Goal: Transaction & Acquisition: Purchase product/service

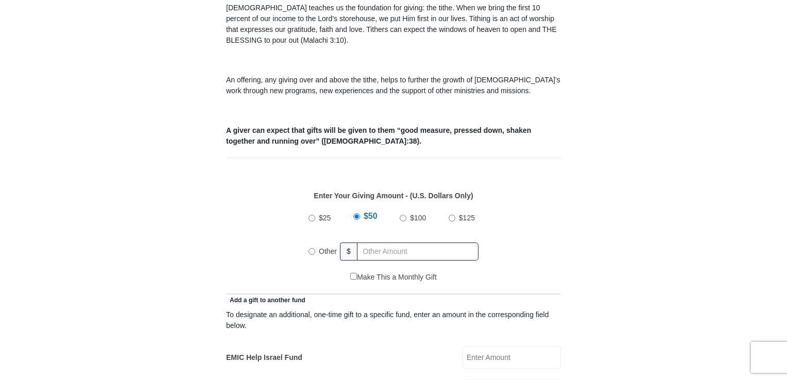
scroll to position [328, 0]
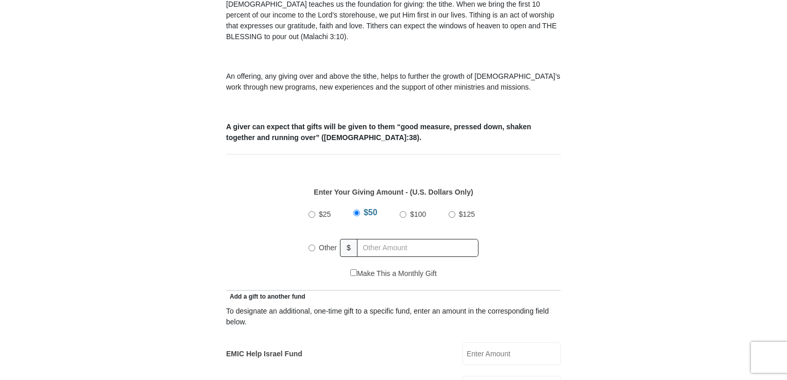
click at [311, 245] on input "Other" at bounding box center [311, 248] width 7 height 7
radio input "true"
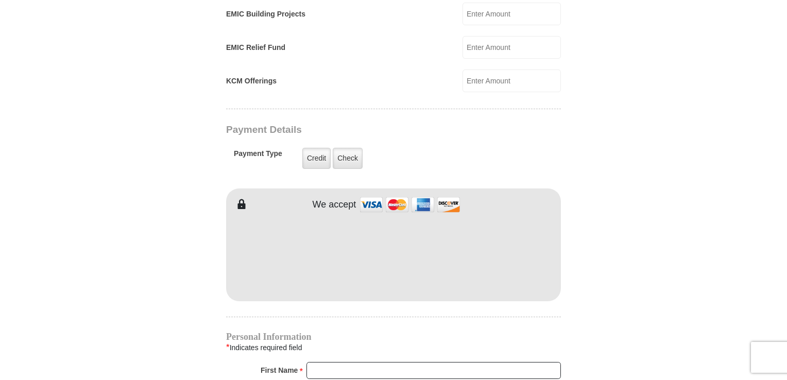
scroll to position [739, 0]
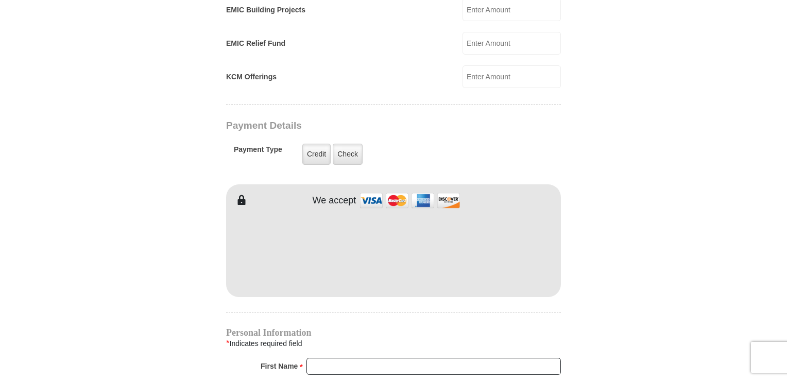
type input "70.00"
type input "JoAnn"
type input "Roland"
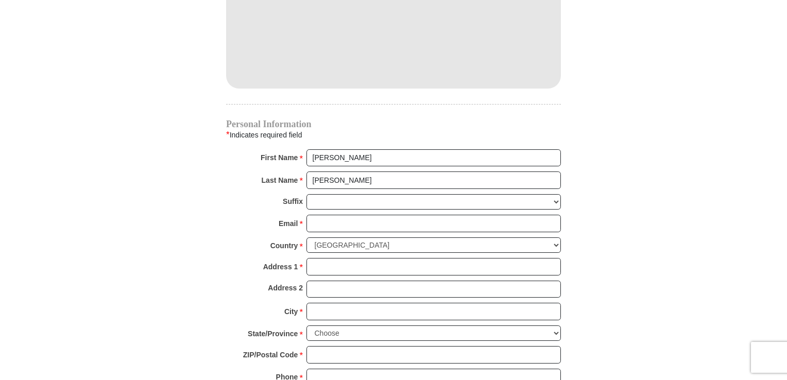
scroll to position [970, 0]
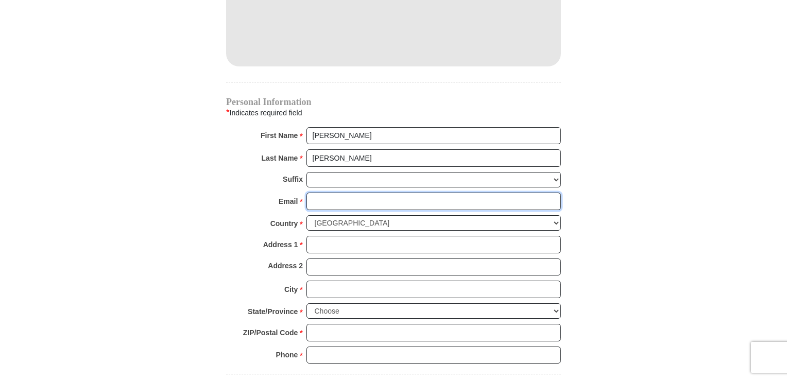
click at [328, 193] on input "Email *" at bounding box center [433, 202] width 254 height 18
type input "joannaroland77@outlook.com"
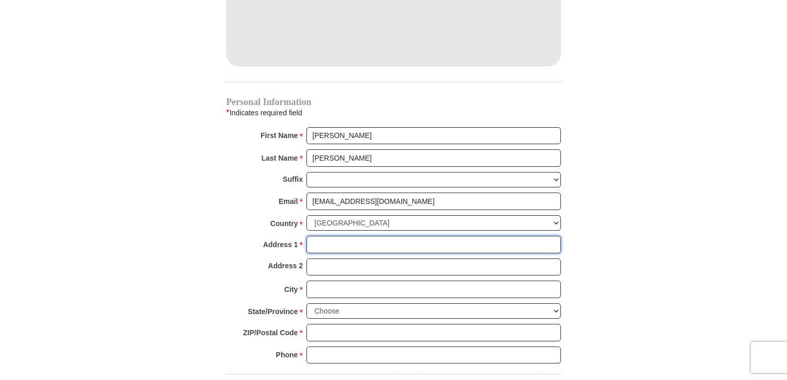
type input "2401 S APPLE ST APT N202"
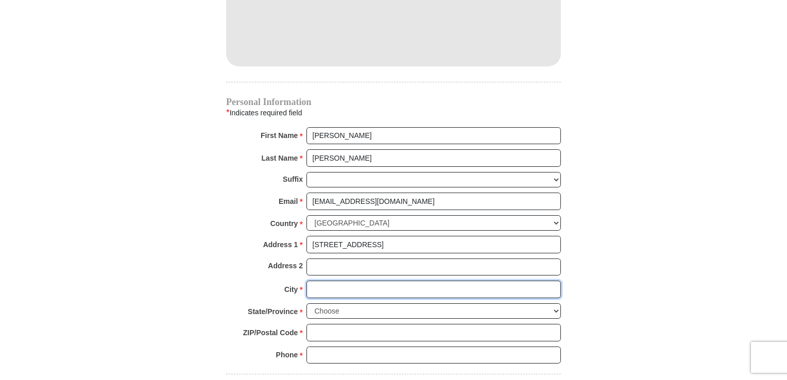
type input "BOISE"
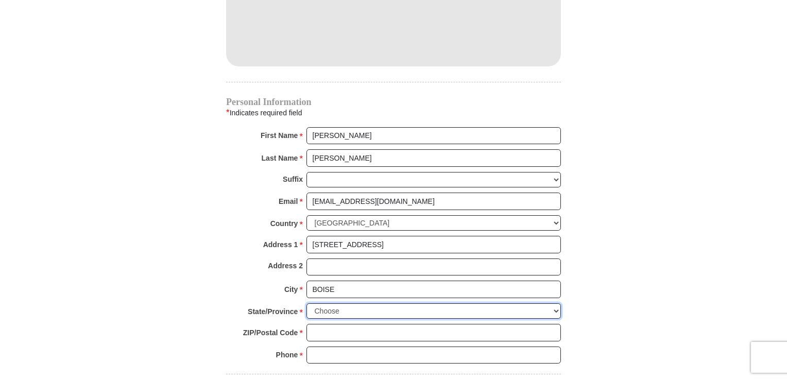
select select "ID"
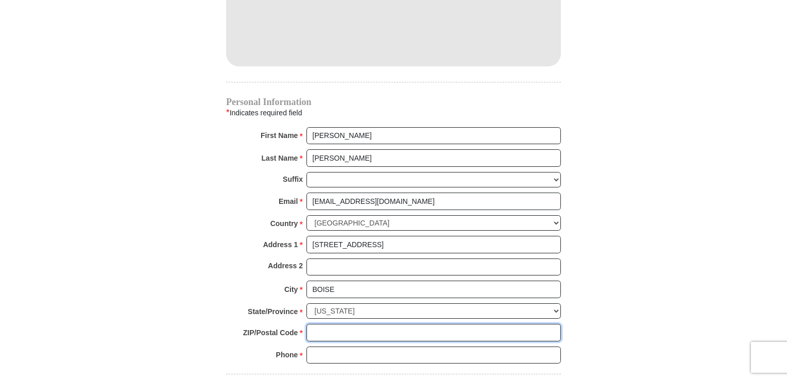
type input "83706"
click at [357, 346] on input "2088660614" at bounding box center [433, 355] width 254 height 18
type input "2088034616"
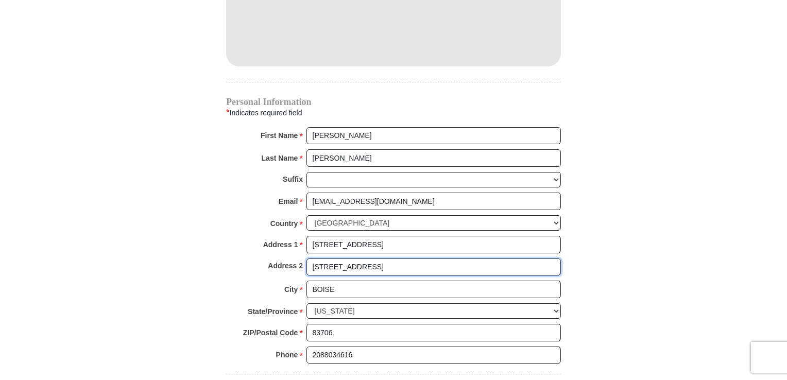
click at [381, 258] on input "1139 N Penrith Ave" at bounding box center [433, 267] width 254 height 18
type input "1"
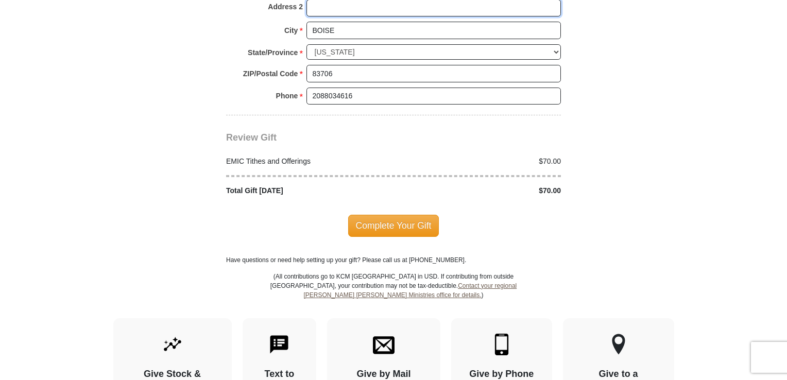
scroll to position [1230, 0]
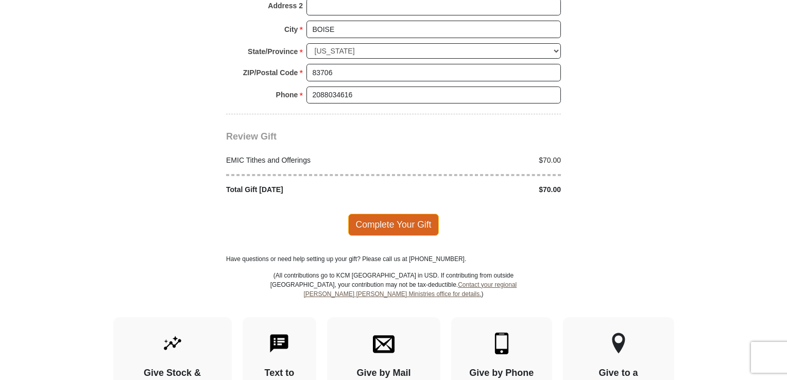
click at [414, 214] on span "Complete Your Gift" at bounding box center [393, 225] width 91 height 22
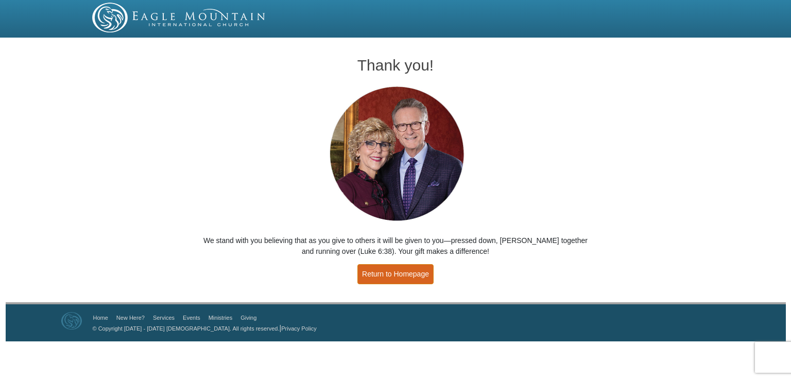
click at [410, 274] on link "Return to Homepage" at bounding box center [395, 274] width 76 height 20
